Goal: Communication & Community: Answer question/provide support

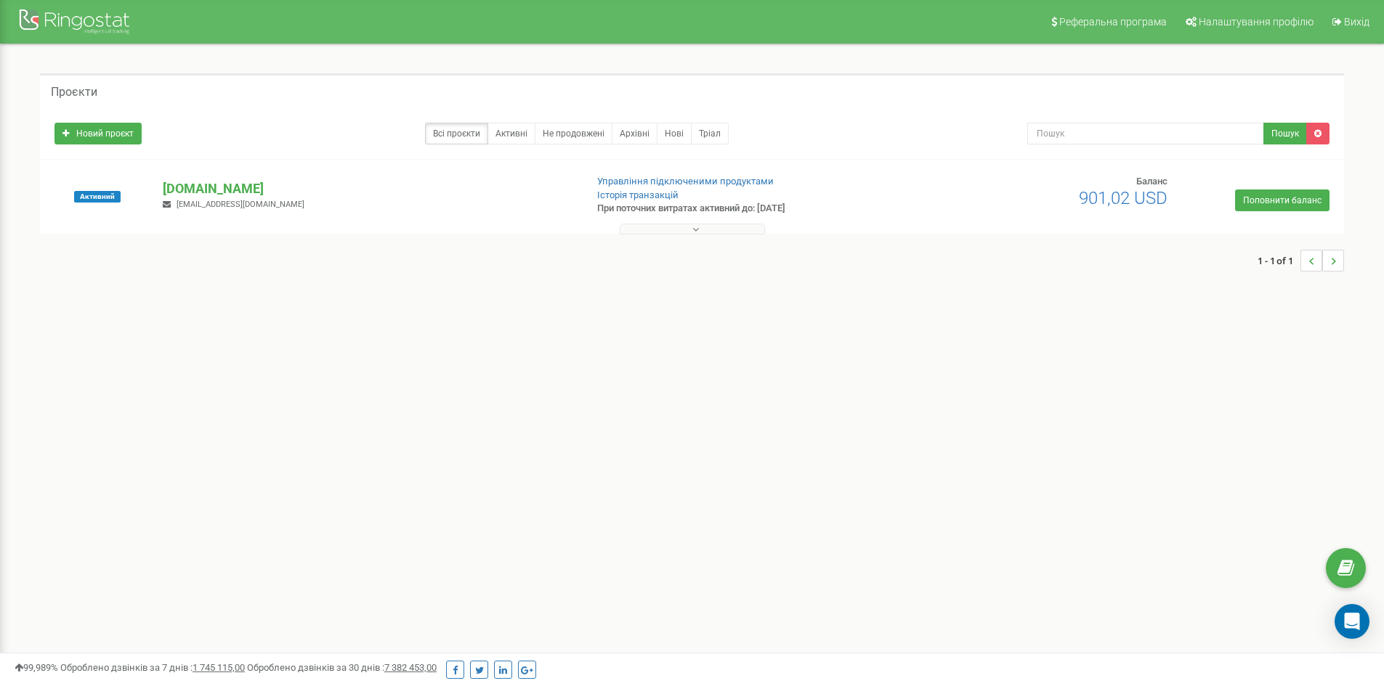
click at [227, 176] on div "Активний bezpeka-veritas.com.ua bezpekaveritas@gmail.com Управління підключеним…" at bounding box center [692, 204] width 1296 height 58
click at [222, 183] on p "[DOMAIN_NAME]" at bounding box center [368, 188] width 410 height 19
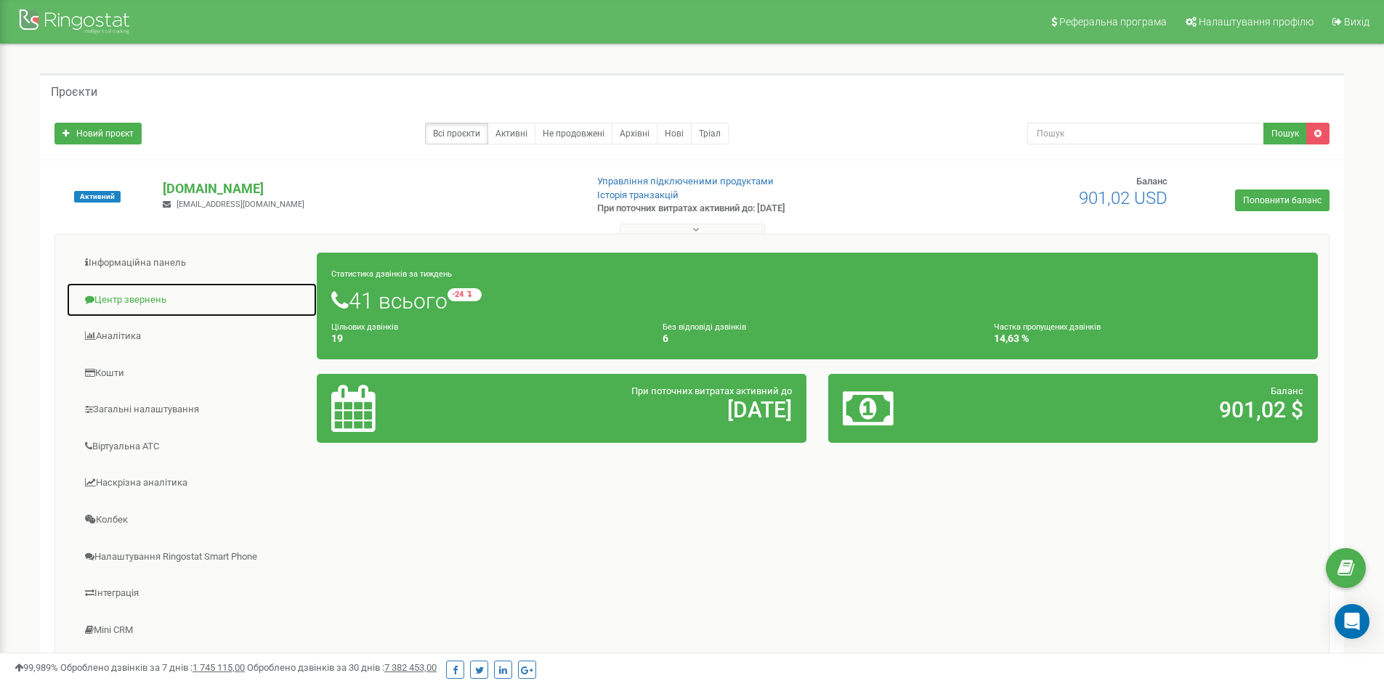
click at [168, 309] on link "Центр звернень" at bounding box center [191, 301] width 251 height 36
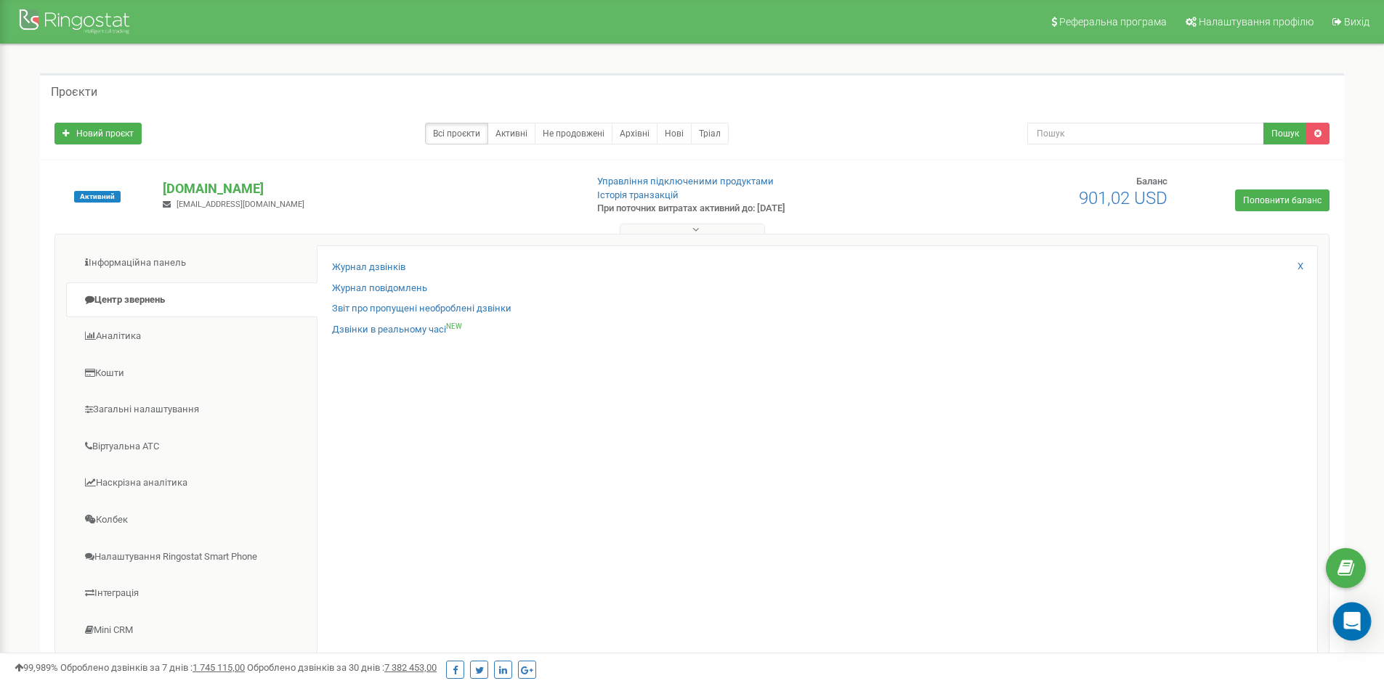
click at [1358, 629] on icon "Open Intercom Messenger" at bounding box center [1351, 621] width 17 height 19
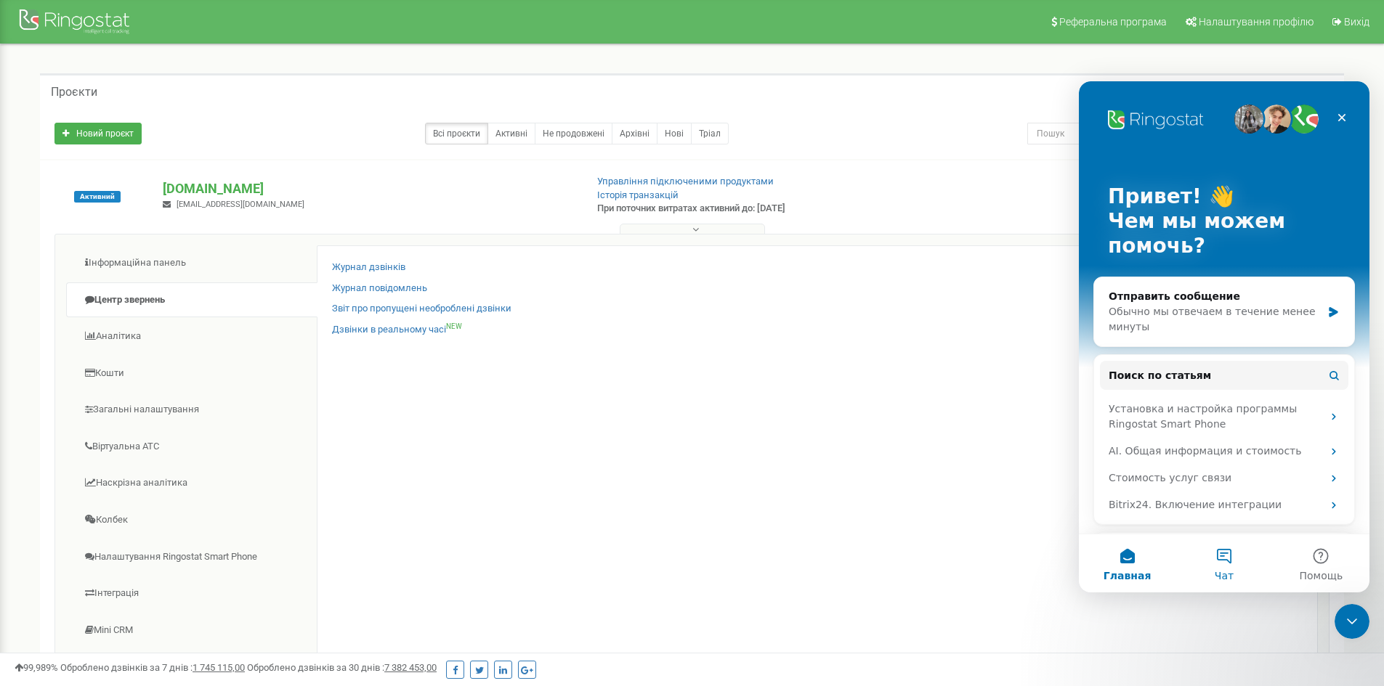
click at [1241, 558] on button "Чат" at bounding box center [1223, 564] width 97 height 58
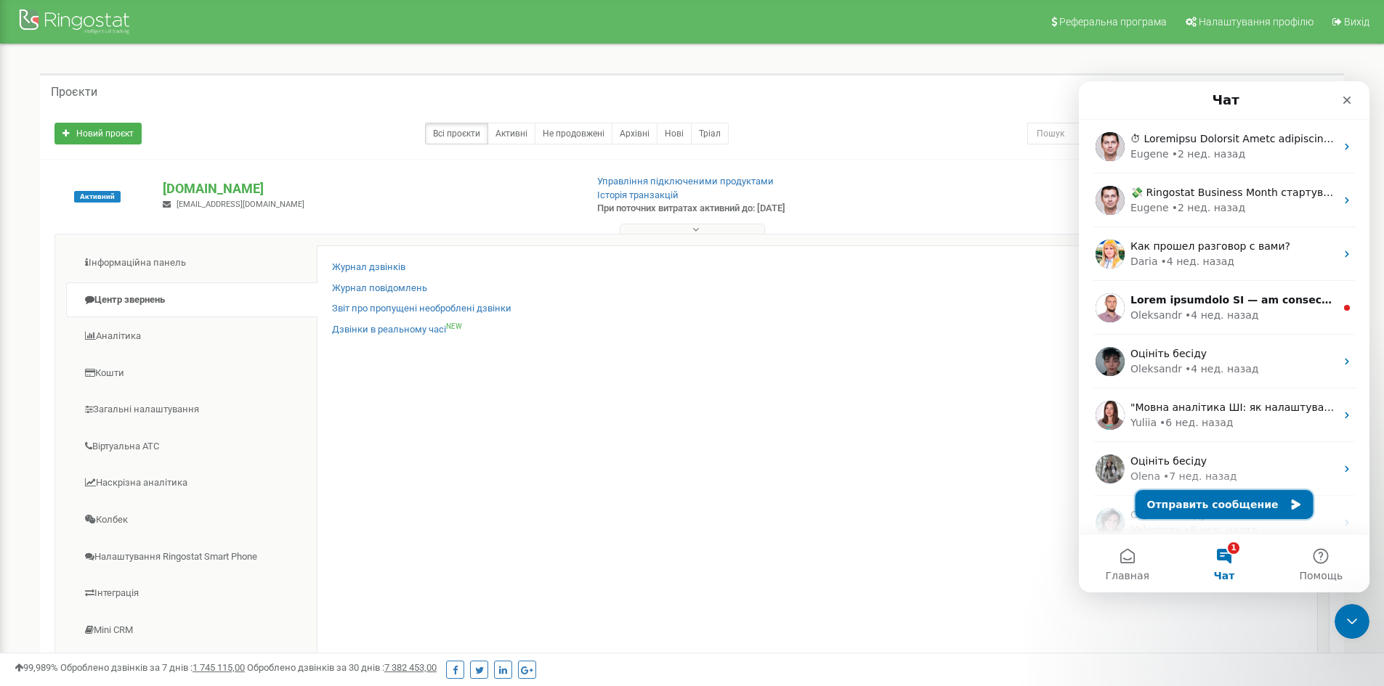
click at [1236, 505] on button "Отправить сообщение" at bounding box center [1224, 504] width 178 height 29
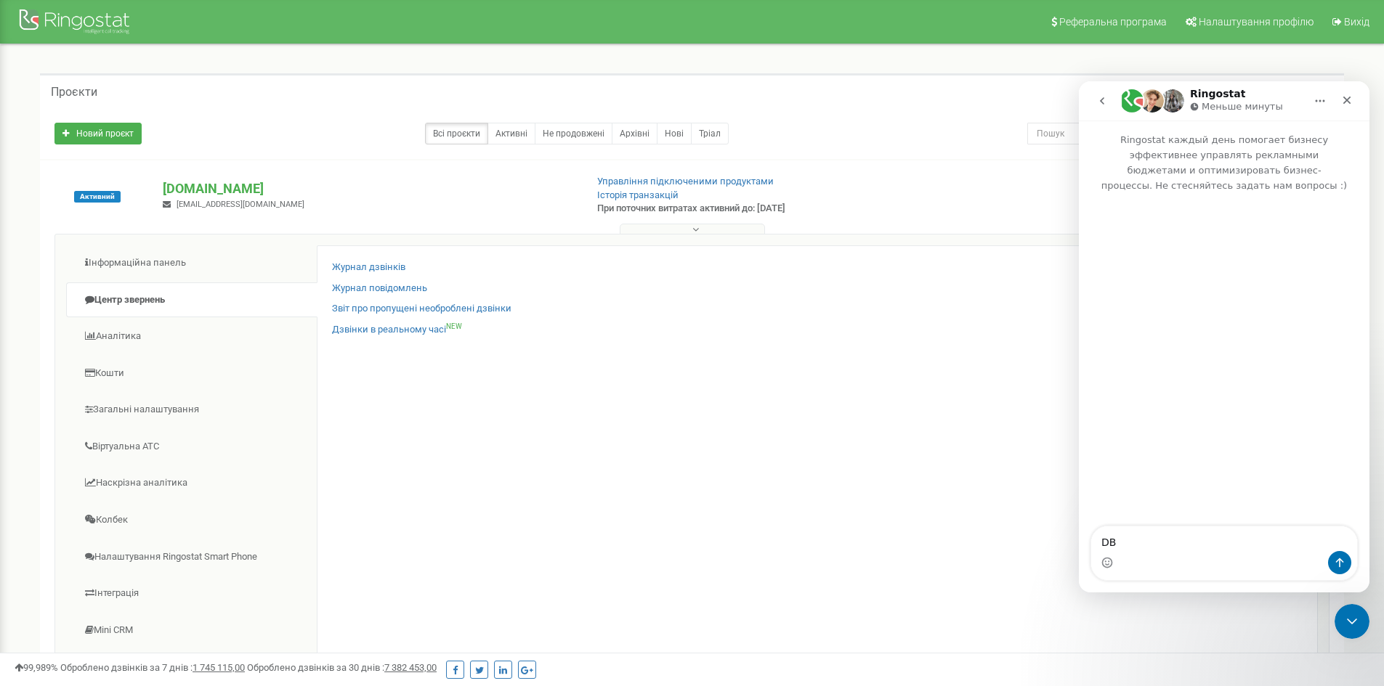
type textarea "D"
type textarea "Вітаю! Потрібно додати ще одного співробітника chernikovveritas@gmail.com"
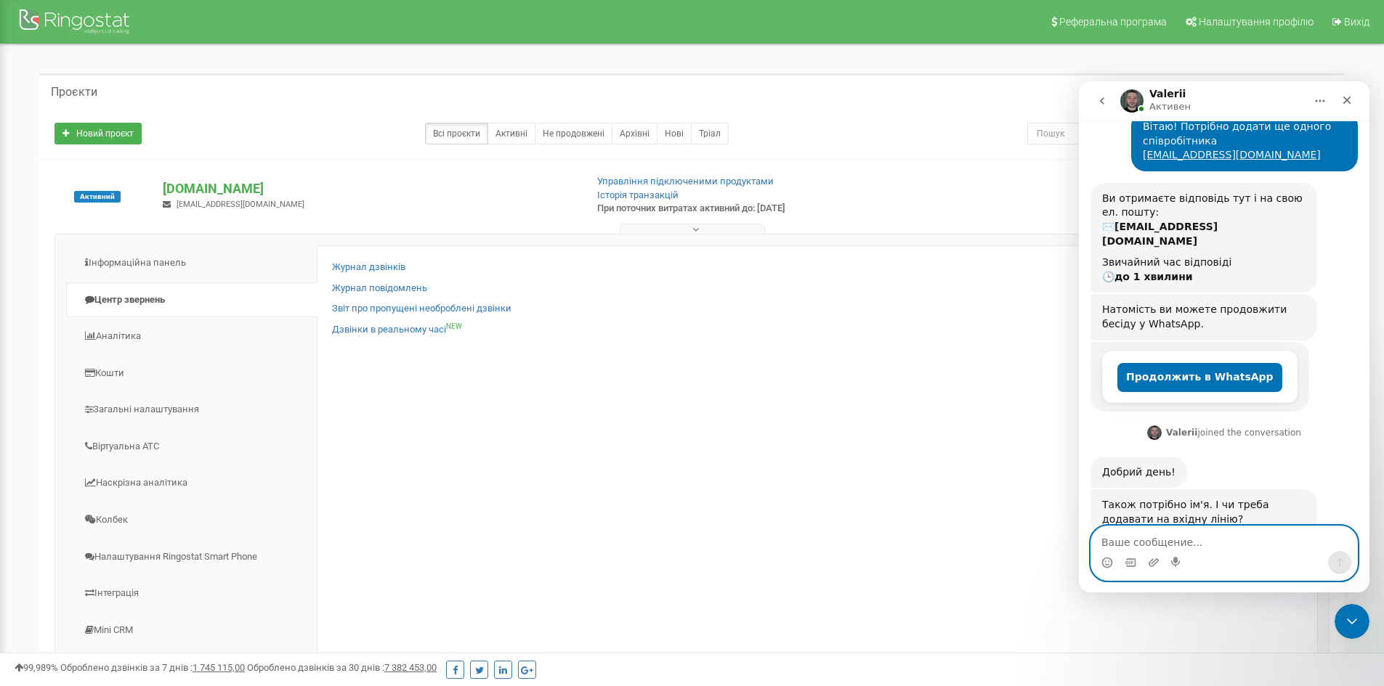
scroll to position [110, 0]
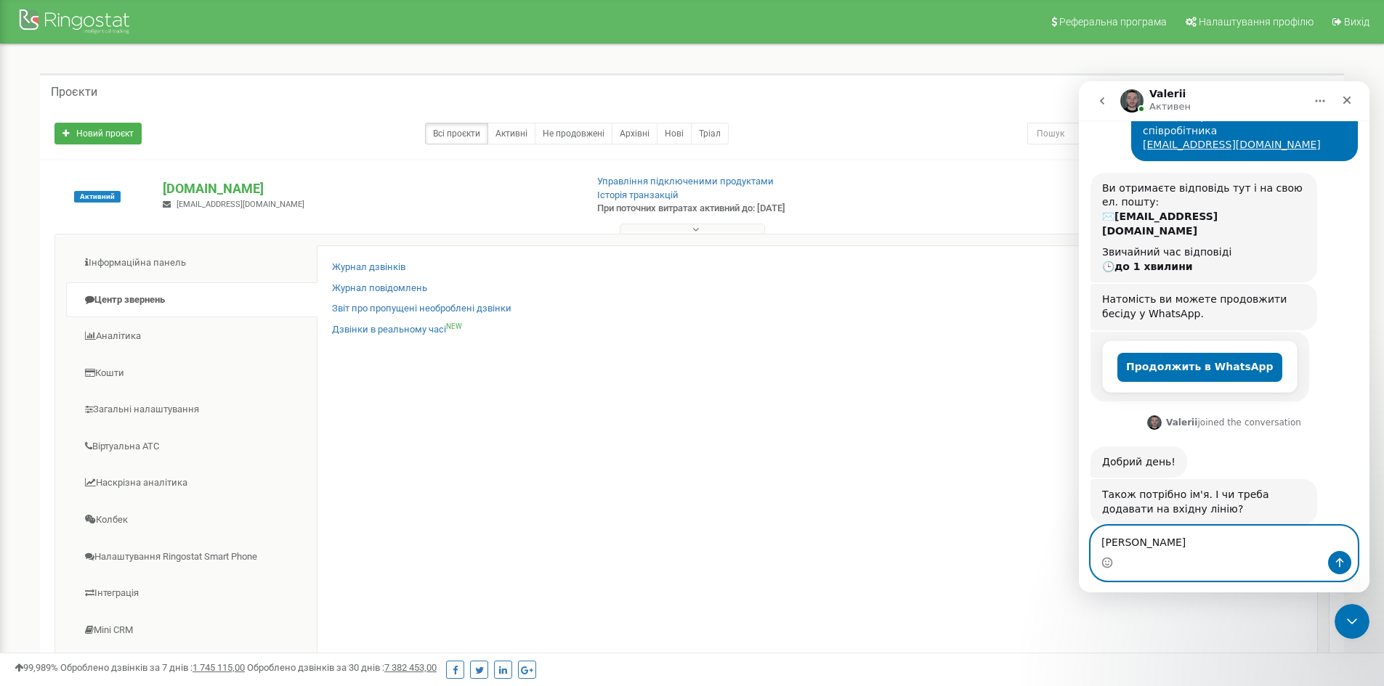
type textarea "В'ячеслав Черніков"
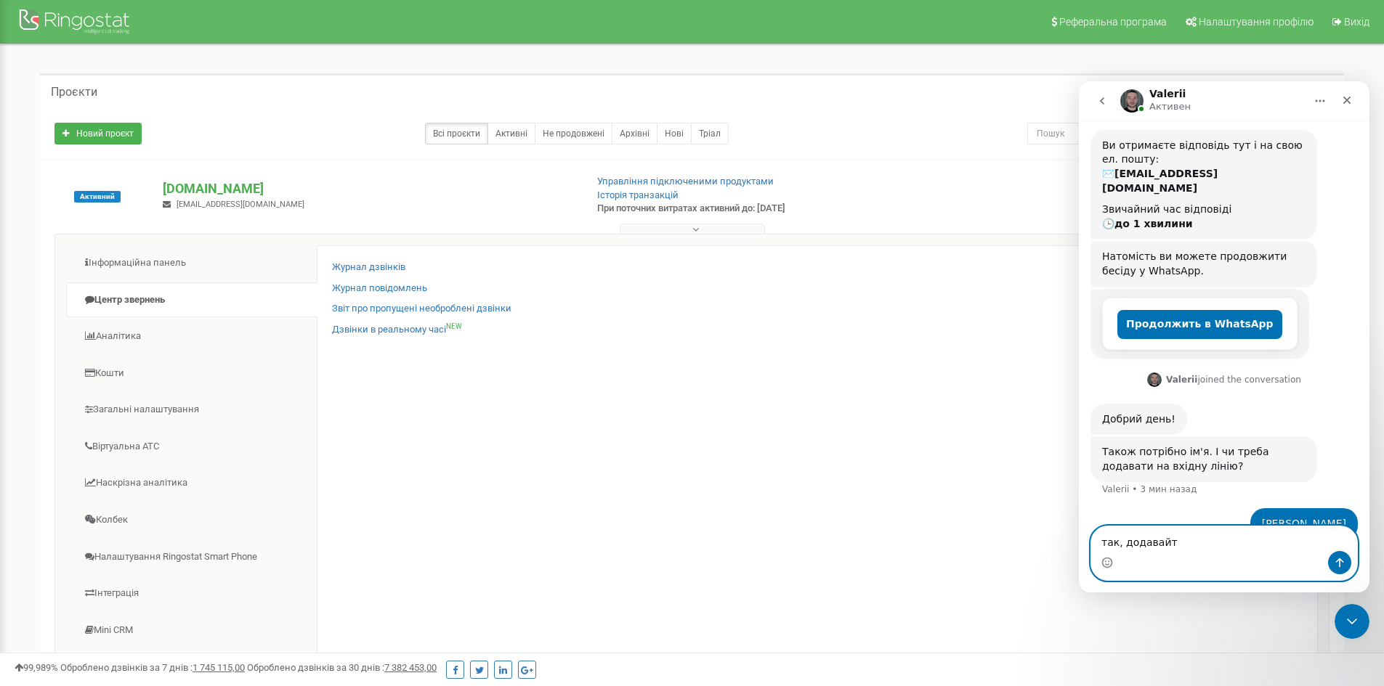
type textarea "так, додавайте"
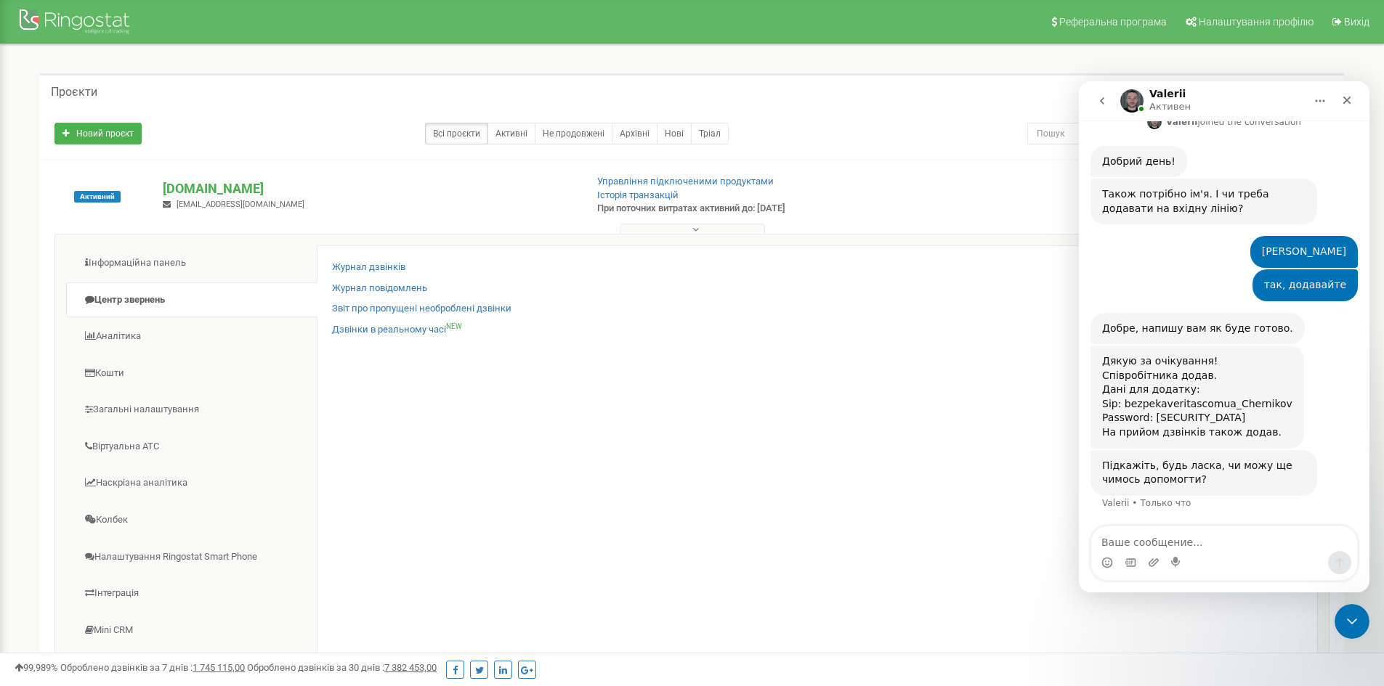
scroll to position [381, 0]
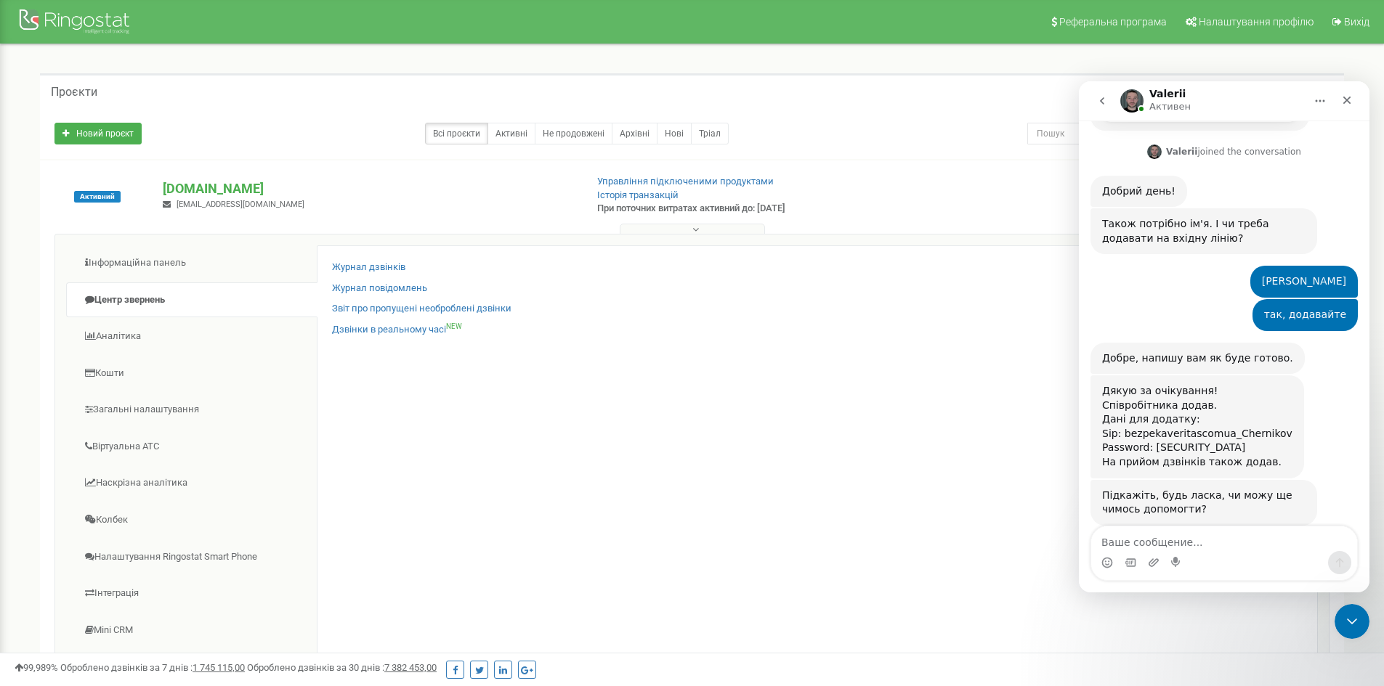
drag, startPoint x: 1241, startPoint y: 414, endPoint x: 1103, endPoint y: 409, distance: 138.1
click at [1103, 409] on div "Дякую за очікування! Співробітника додав. Дані для додатку: Sip: bezpekaveritas…" at bounding box center [1197, 427] width 190 height 86
copy div "Sip: bezpekaveritascomua_Chernikov Password: h4Cmi?/U6av0d@-^"
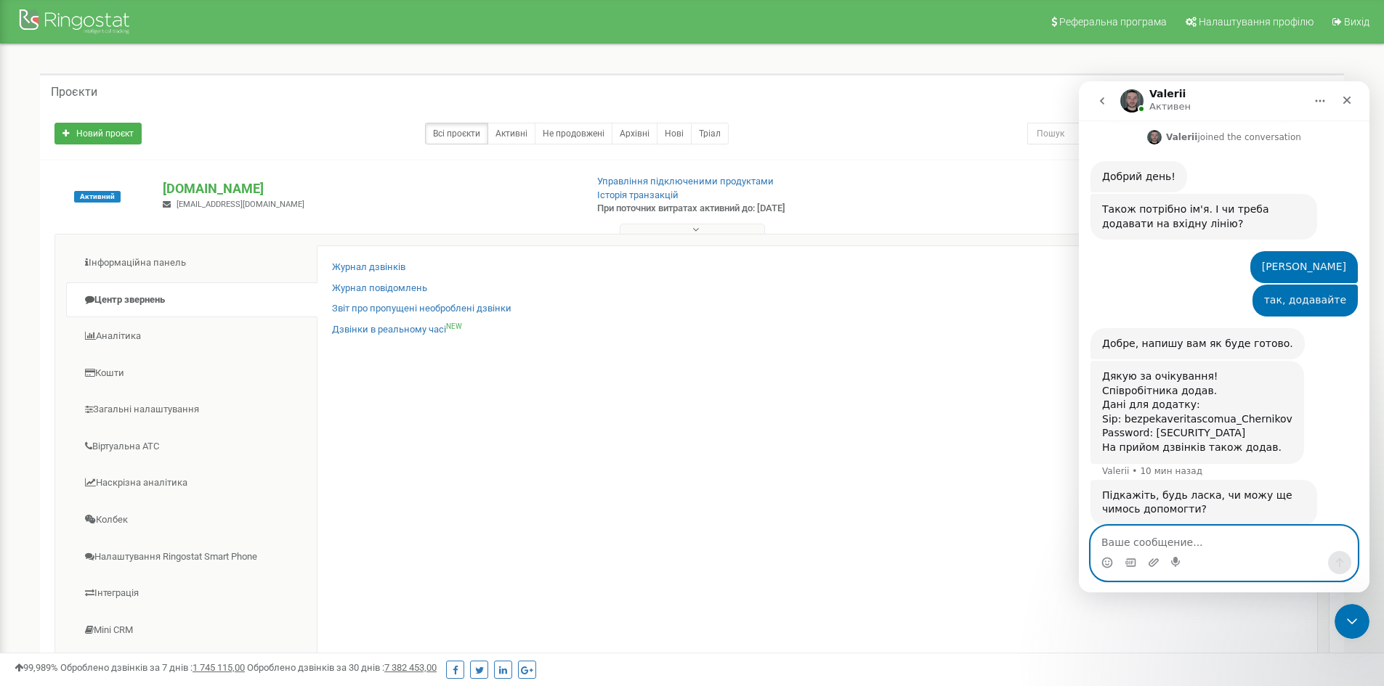
click at [1205, 532] on textarea "Ваше сообщение..." at bounding box center [1224, 539] width 266 height 25
type textarea "дякую"
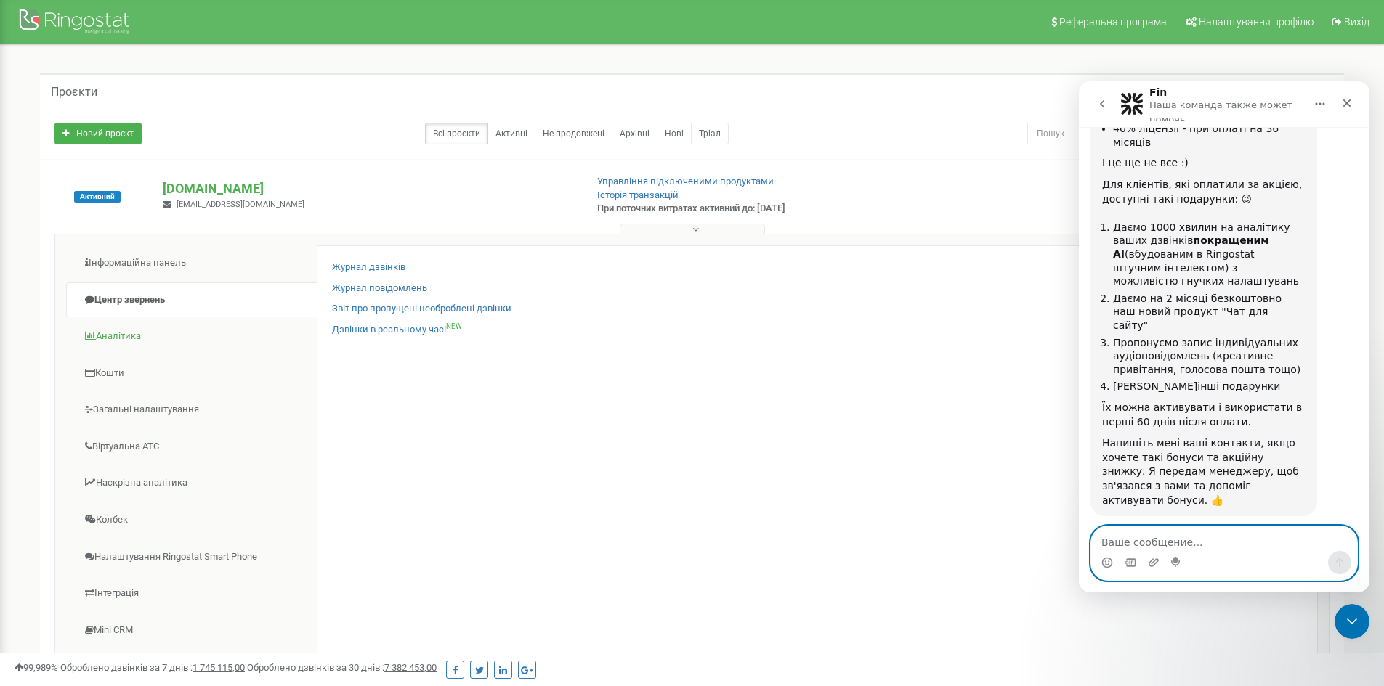
scroll to position [1336, 0]
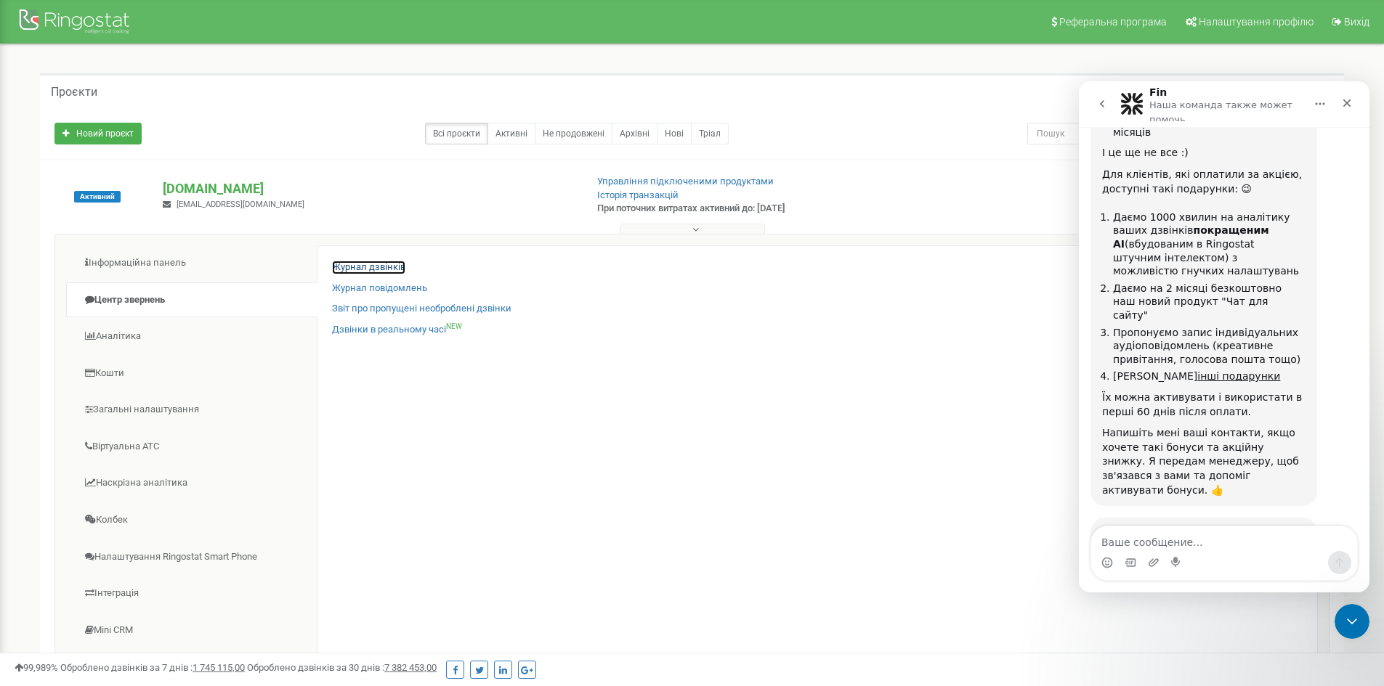
click at [367, 268] on link "Журнал дзвінків" at bounding box center [368, 268] width 73 height 14
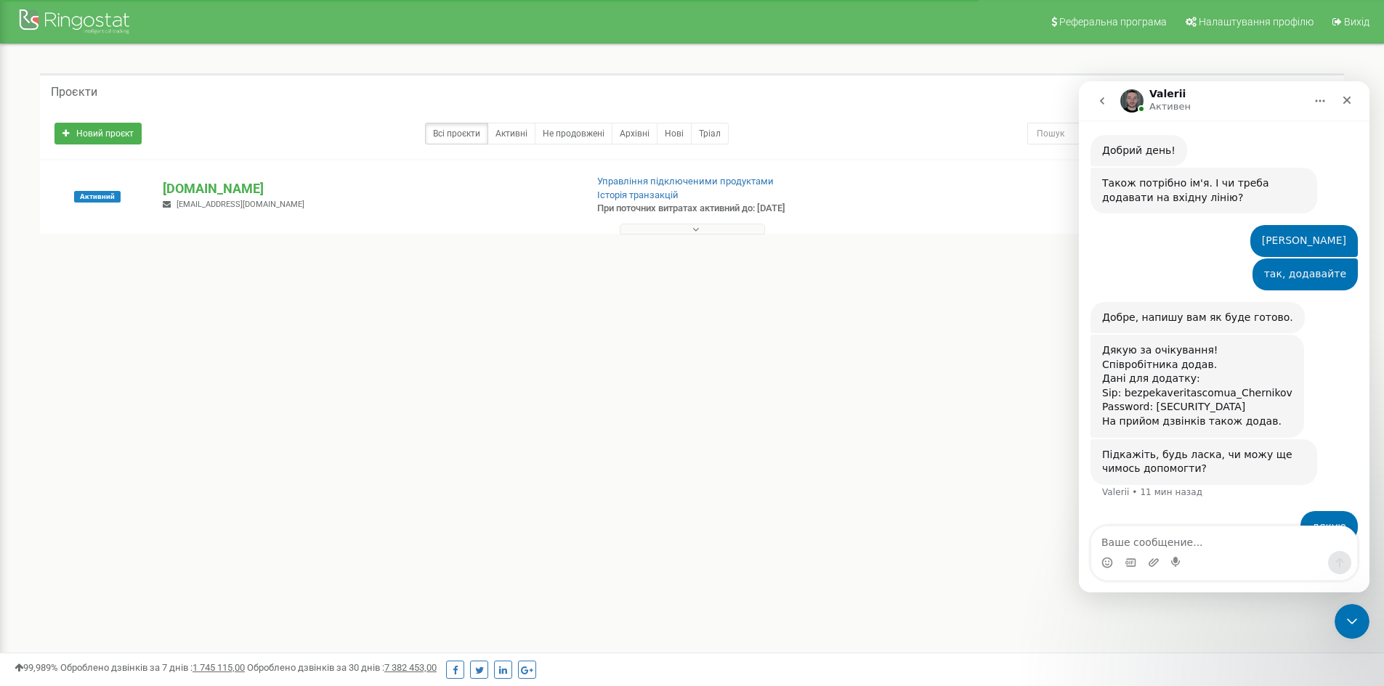
scroll to position [424, 0]
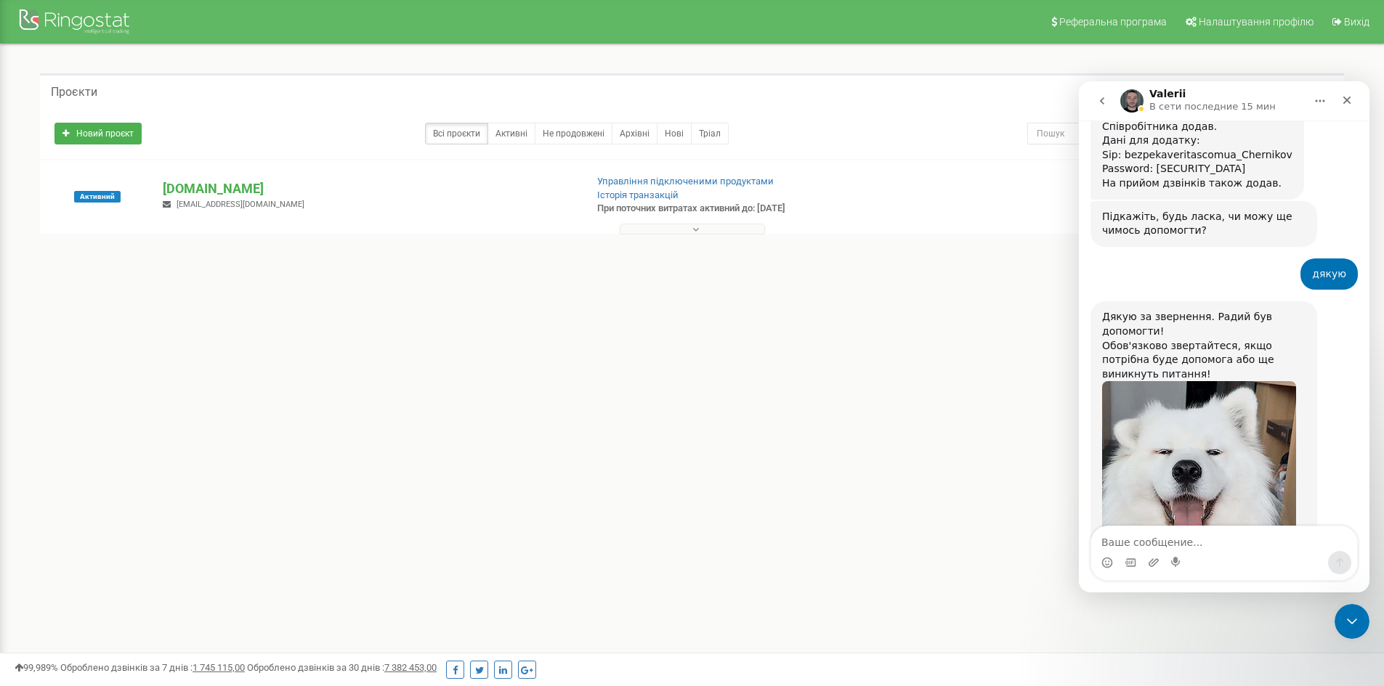
scroll to position [690, 0]
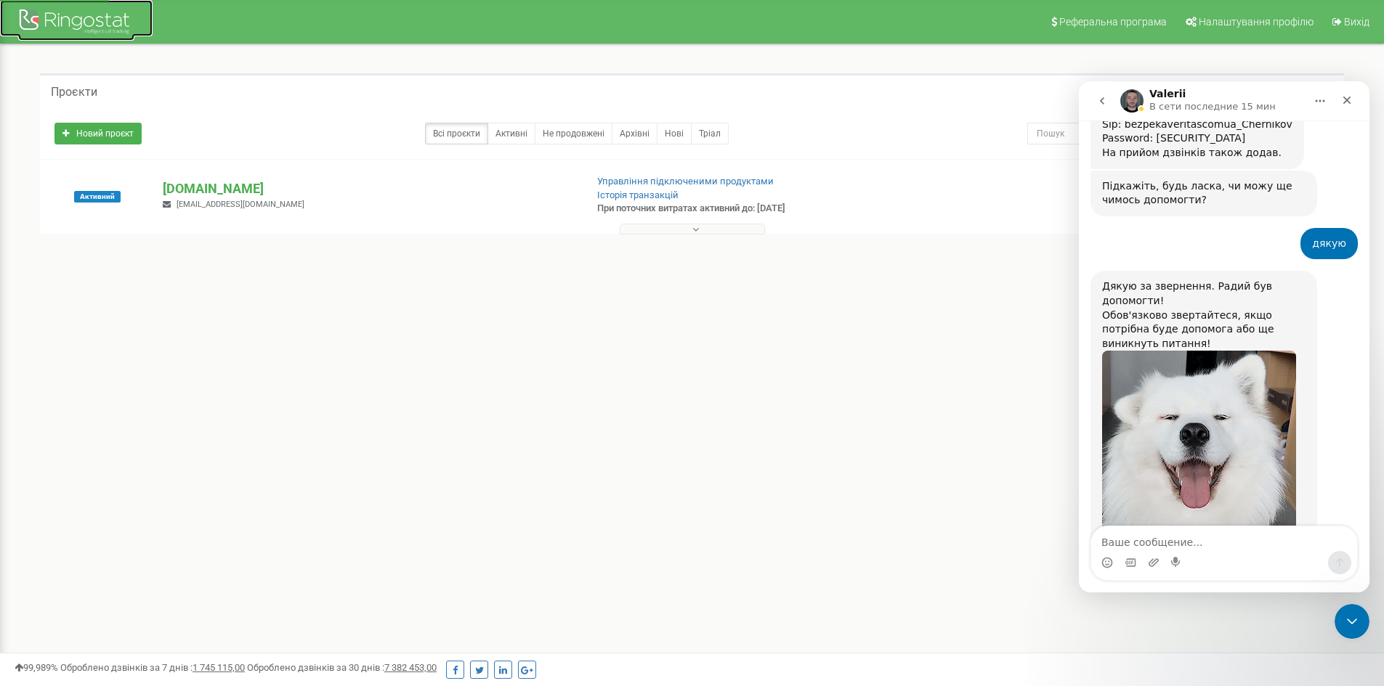
click at [98, 20] on div at bounding box center [76, 23] width 116 height 35
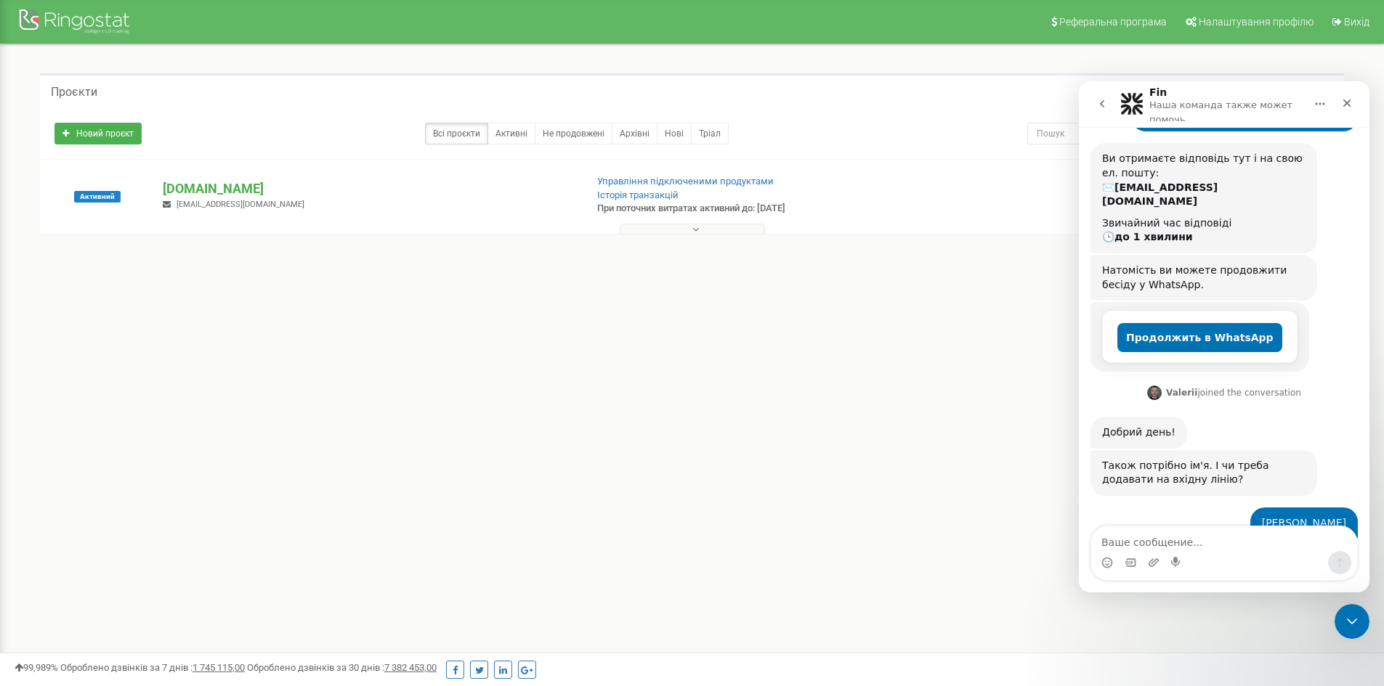
scroll to position [848, 0]
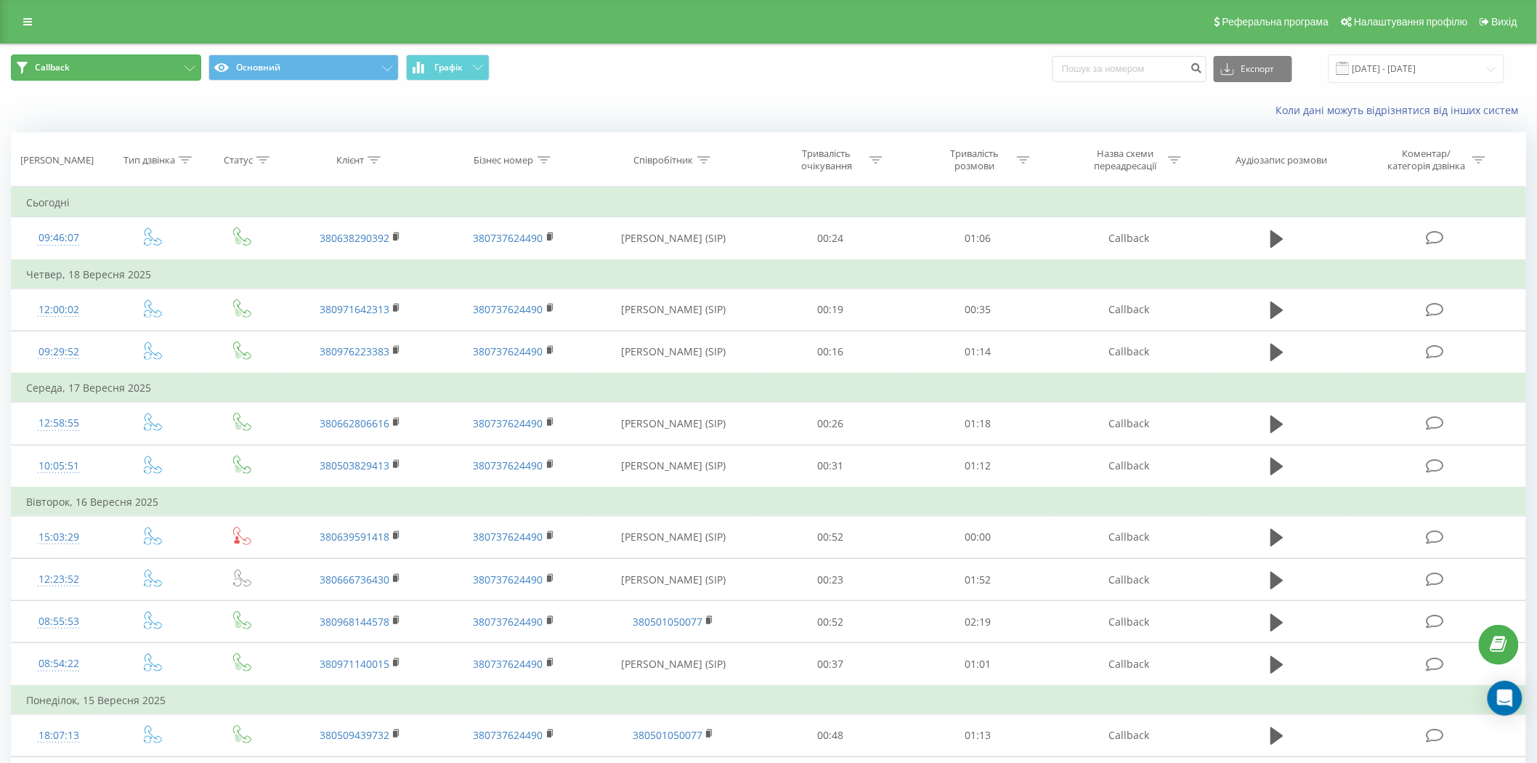
click at [75, 67] on button "Callback" at bounding box center [106, 67] width 190 height 26
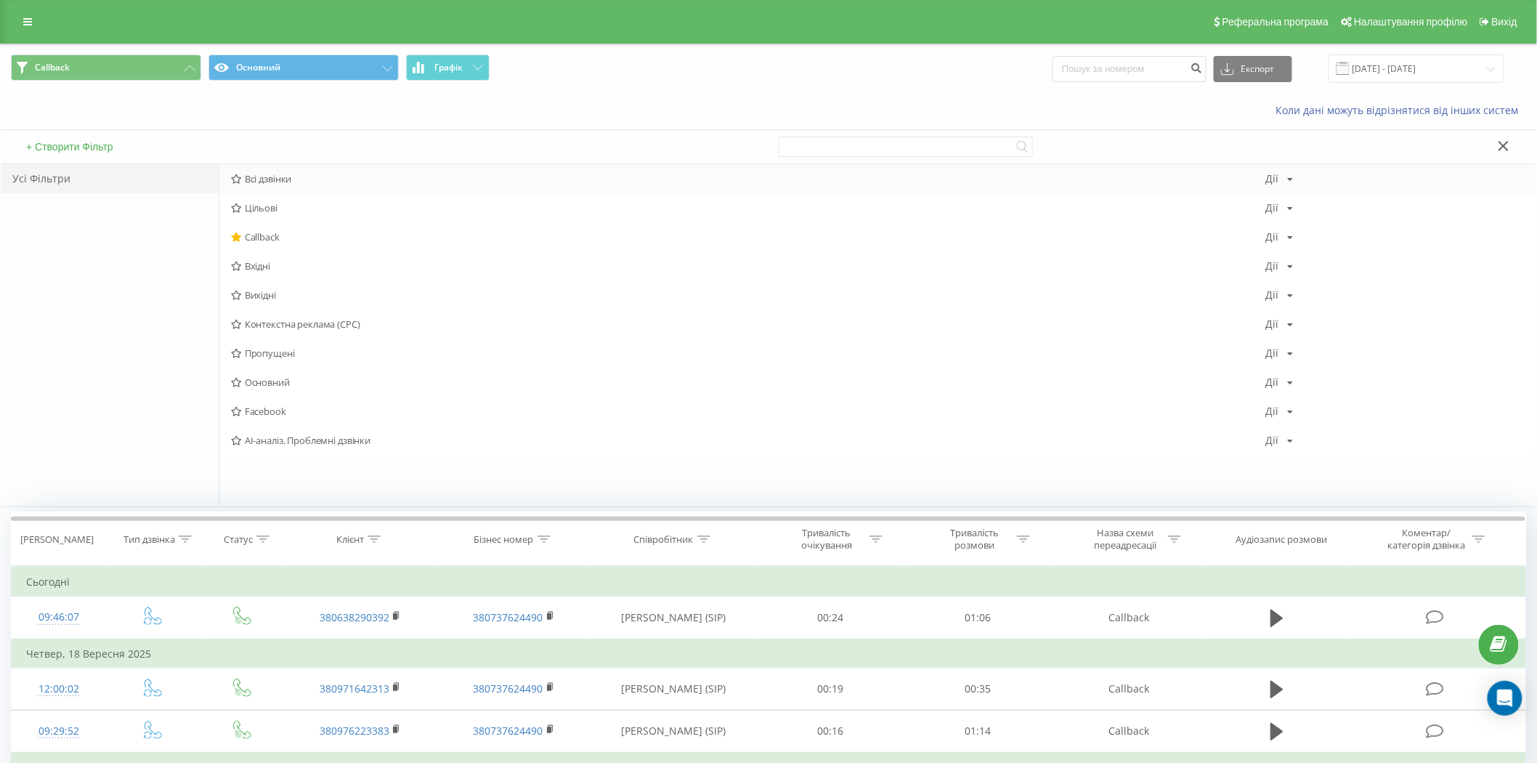
click at [293, 179] on span "Всі дзвінки" at bounding box center [748, 179] width 1035 height 10
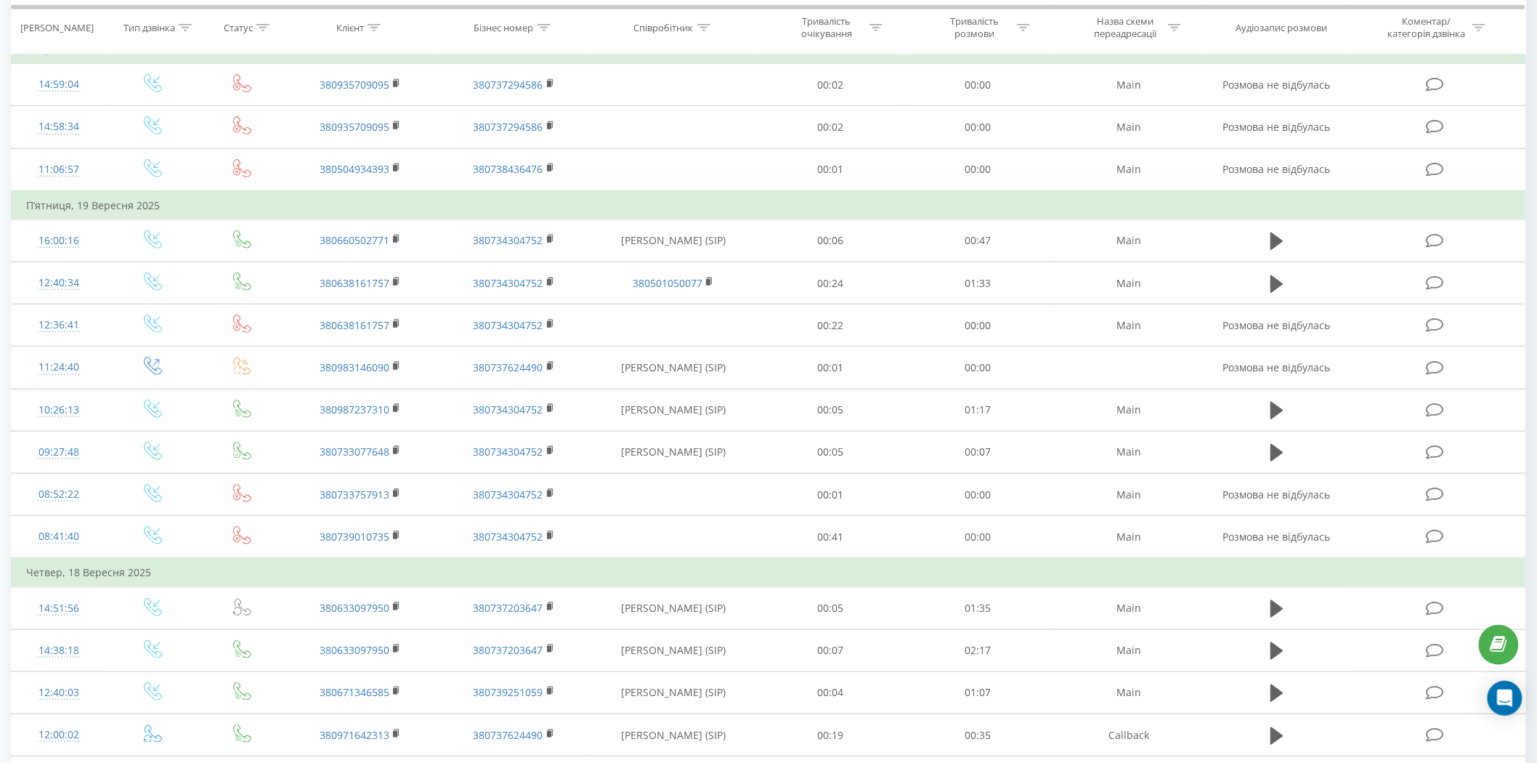
scroll to position [35, 0]
